Goal: Navigation & Orientation: Find specific page/section

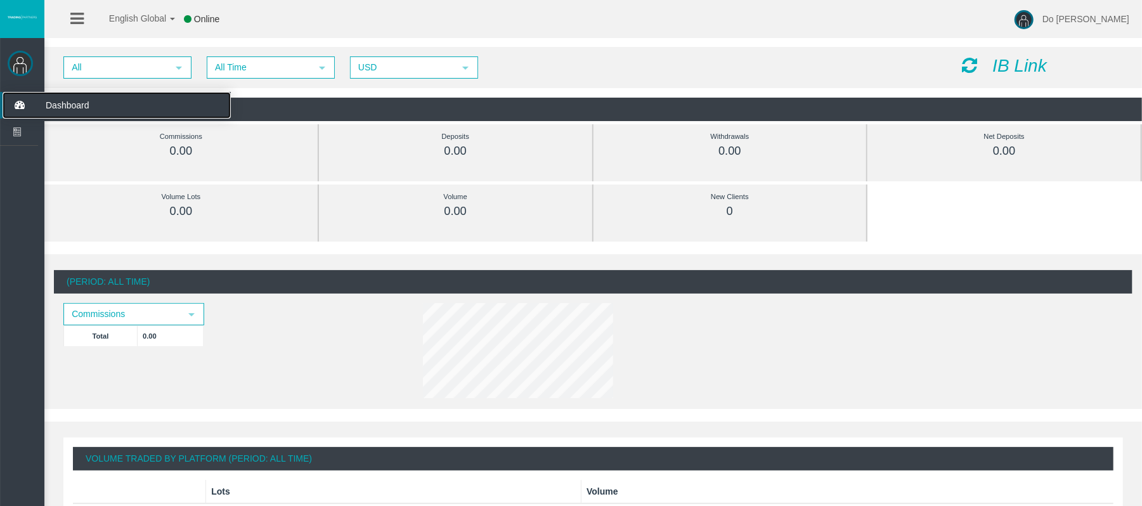
click at [16, 109] on icon at bounding box center [20, 105] width 34 height 27
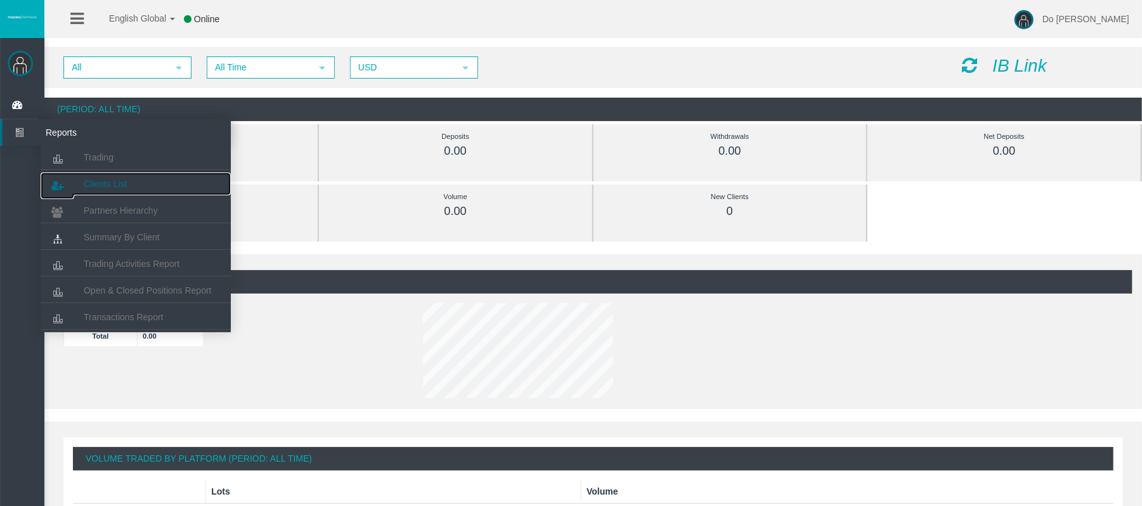
click at [92, 176] on link "Clients List" at bounding box center [136, 184] width 190 height 23
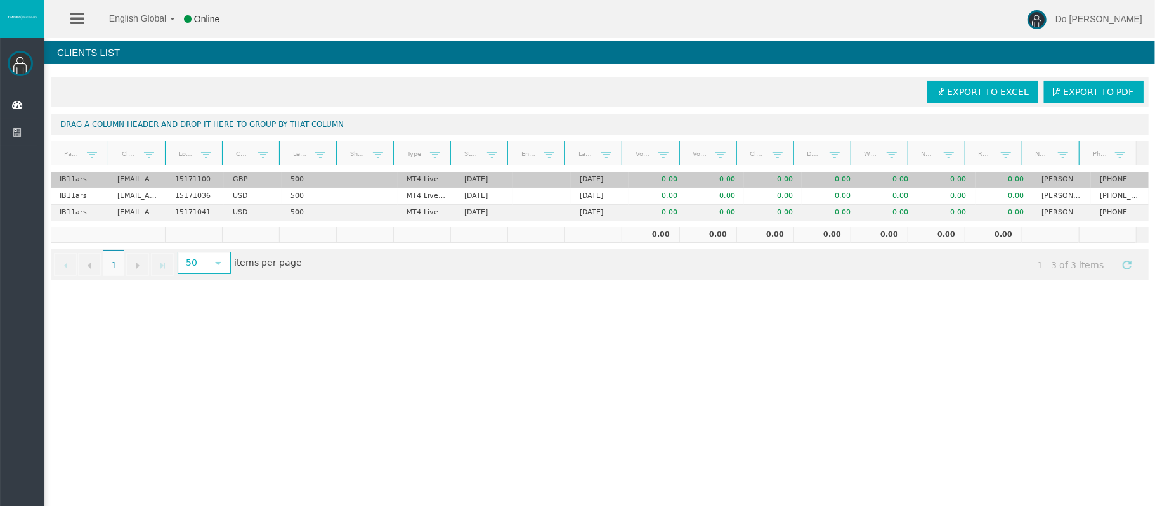
click at [302, 179] on td "500" at bounding box center [311, 180] width 58 height 16
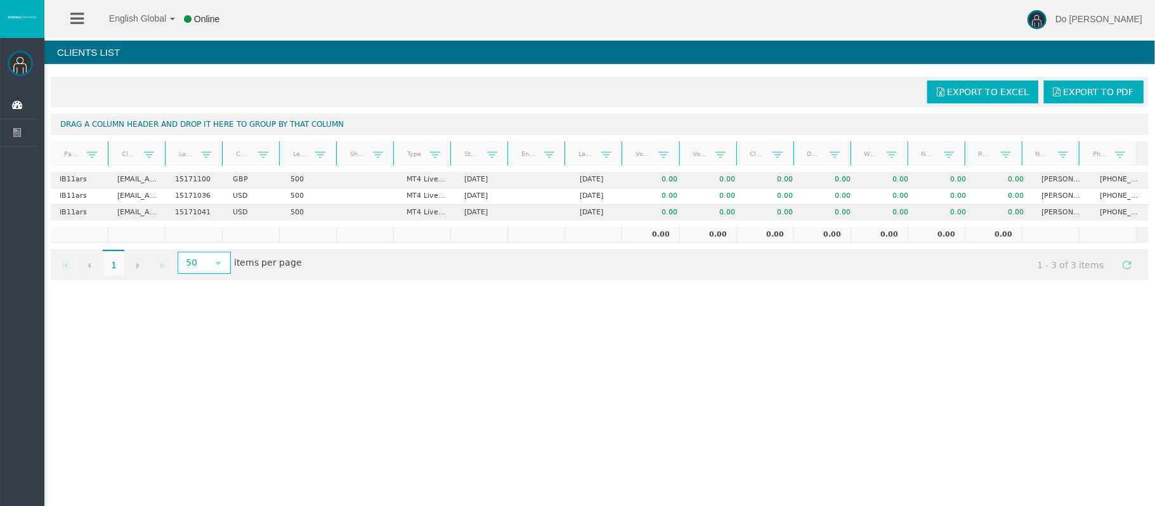
click at [119, 112] on div "Export to Excel Export to PDF Drag a column header and drop it here to group by…" at bounding box center [599, 178] width 1111 height 216
click at [88, 41] on h4 "Clients List" at bounding box center [599, 52] width 1111 height 23
click at [91, 55] on h4 "Clients List" at bounding box center [599, 52] width 1111 height 23
click at [62, 16] on ul "English Global 简体中文 English Global 日本語 한국어 Online" at bounding box center [149, 19] width 183 height 38
click at [71, 16] on icon at bounding box center [76, 19] width 13 height 16
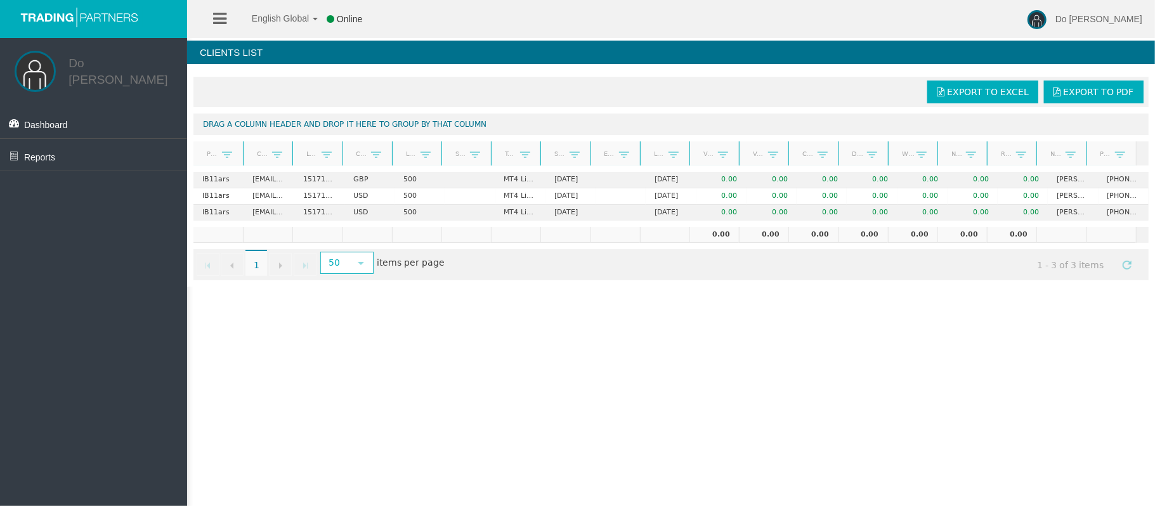
click at [237, 49] on h4 "Clients List" at bounding box center [671, 52] width 968 height 23
click at [267, 23] on link "English Global" at bounding box center [276, 15] width 82 height 38
drag, startPoint x: 345, startPoint y: 43, endPoint x: 249, endPoint y: 60, distance: 97.8
click at [345, 44] on h4 "Clients List" at bounding box center [671, 52] width 968 height 23
click at [84, 107] on link "Dashboard" at bounding box center [93, 123] width 187 height 32
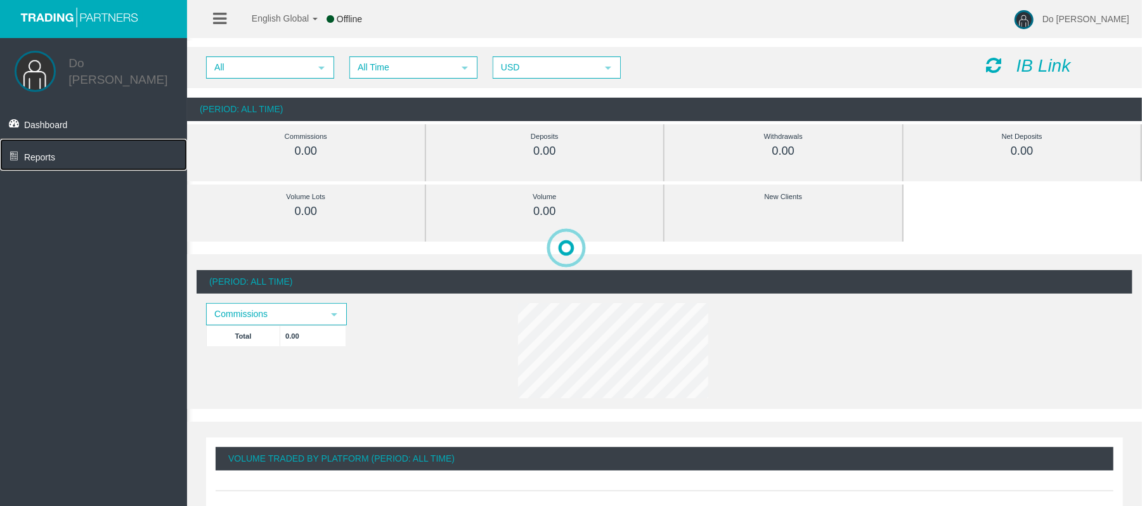
click at [89, 148] on link "Reports" at bounding box center [93, 155] width 187 height 32
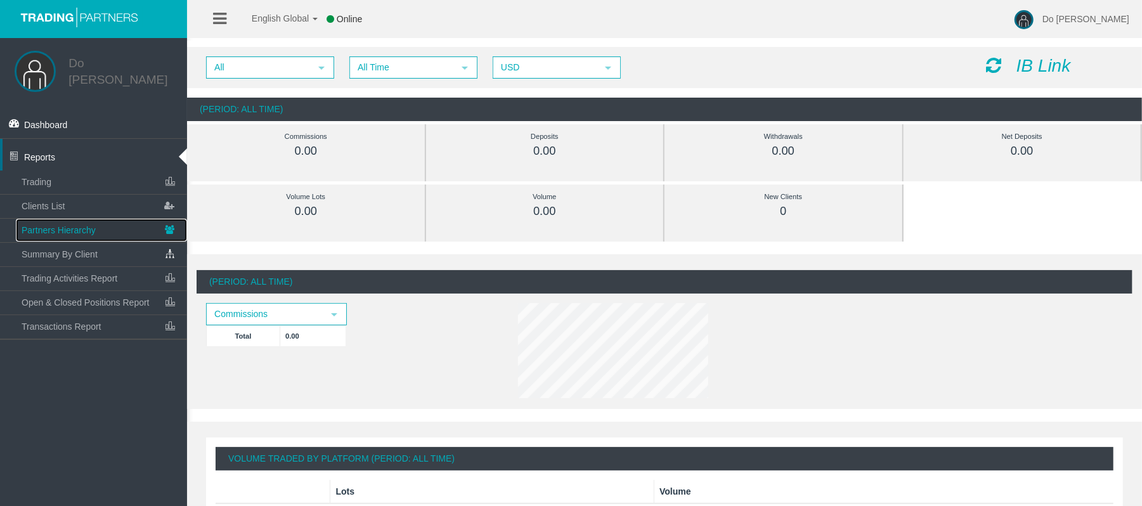
click at [99, 219] on link "Partners Hierarchy" at bounding box center [101, 230] width 171 height 23
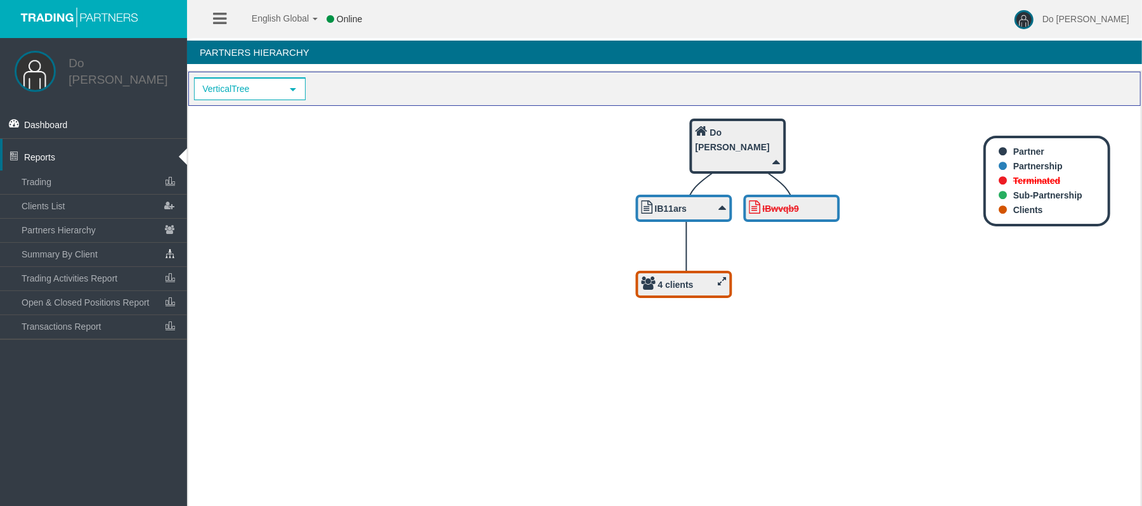
click at [691, 287] on b "4 clients" at bounding box center [676, 285] width 36 height 10
